Goal: Task Accomplishment & Management: Use online tool/utility

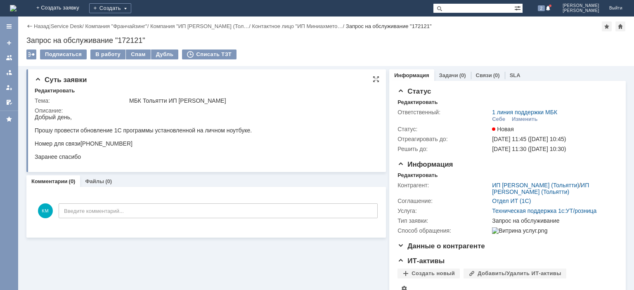
click at [95, 144] on span "[PHONE_NUMBER]" at bounding box center [107, 143] width 52 height 7
click at [97, 57] on div "В работу" at bounding box center [107, 55] width 35 height 10
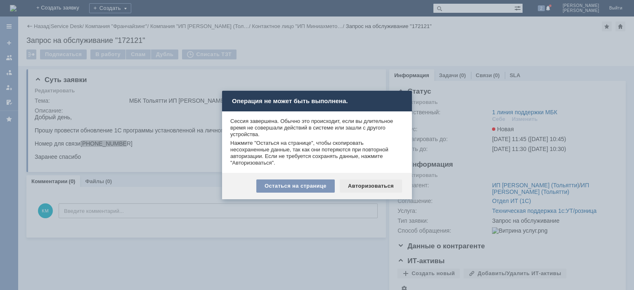
click at [358, 185] on div "Авторизоваться" at bounding box center [371, 186] width 62 height 13
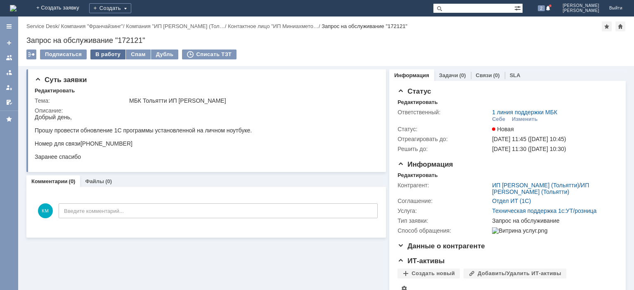
click at [107, 52] on div "В работу" at bounding box center [107, 55] width 35 height 10
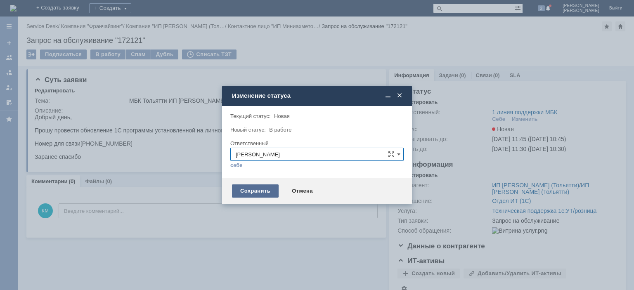
click at [241, 194] on div "Сохранить" at bounding box center [255, 191] width 47 height 13
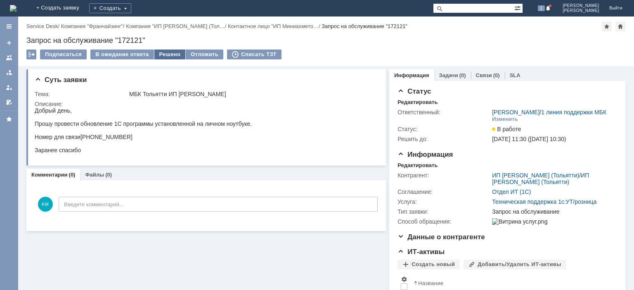
click at [176, 56] on div "Решено" at bounding box center [169, 55] width 31 height 10
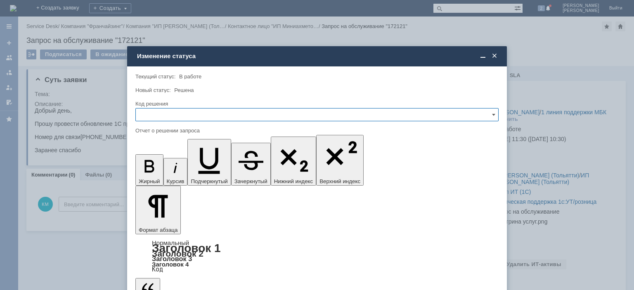
click at [187, 107] on div "Код решения" at bounding box center [316, 104] width 363 height 8
click at [184, 115] on input "text" at bounding box center [316, 114] width 363 height 13
click at [158, 173] on span "Решено" at bounding box center [317, 171] width 353 height 7
type input "Решено"
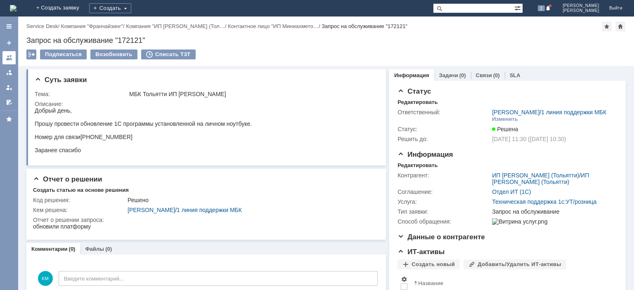
click at [10, 56] on div at bounding box center [9, 57] width 7 height 7
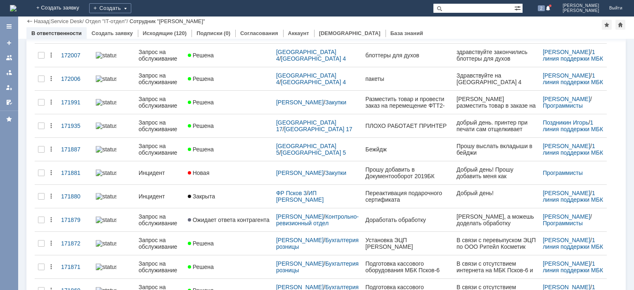
scroll to position [125, 0]
